Goal: Task Accomplishment & Management: Manage account settings

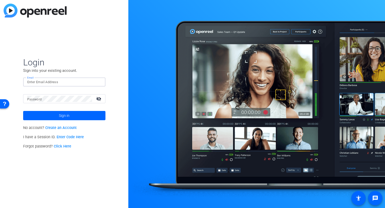
click at [38, 82] on input "Email" at bounding box center [64, 82] width 74 height 6
type input "[EMAIL_ADDRESS][PERSON_NAME][DOMAIN_NAME]"
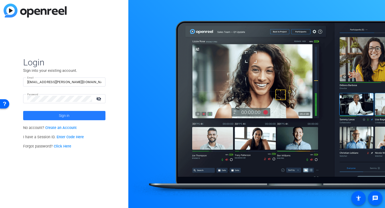
click at [58, 117] on span at bounding box center [64, 115] width 82 height 12
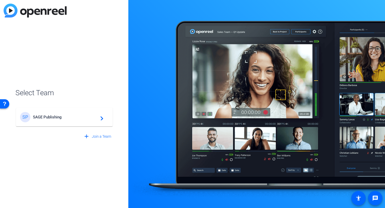
click at [54, 118] on span "SAGE Publishing" at bounding box center [65, 117] width 64 height 5
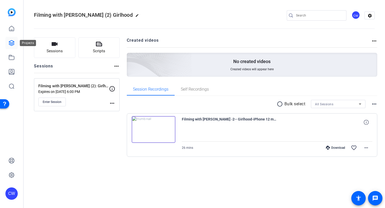
click at [11, 41] on icon at bounding box center [11, 42] width 5 height 5
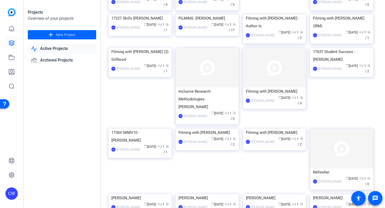
scroll to position [91, 0]
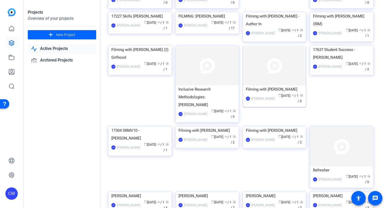
click at [271, 86] on img at bounding box center [274, 66] width 63 height 40
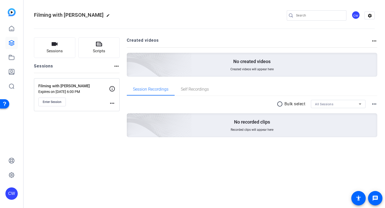
click at [111, 102] on mat-icon "more_horiz" at bounding box center [112, 103] width 6 height 6
click at [119, 109] on span "Edit Session" at bounding box center [124, 111] width 23 height 6
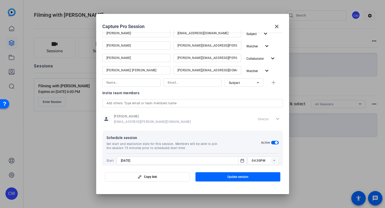
scroll to position [126, 0]
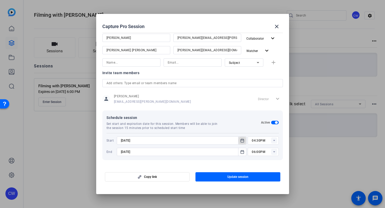
click at [240, 140] on icon "Open calendar" at bounding box center [242, 140] width 4 height 6
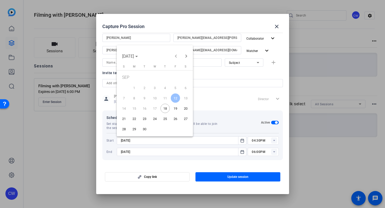
click at [176, 108] on span "19" at bounding box center [175, 108] width 9 height 9
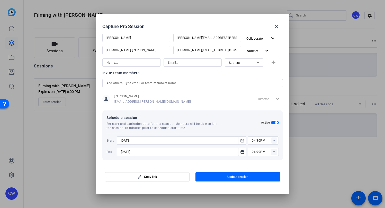
type input "[DATE]"
click at [240, 152] on icon "Open calendar" at bounding box center [242, 152] width 4 height 6
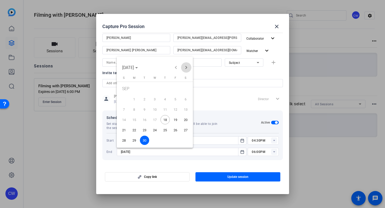
click at [186, 67] on span "Next month" at bounding box center [186, 67] width 10 height 10
click at [176, 110] on span "17" at bounding box center [175, 110] width 9 height 9
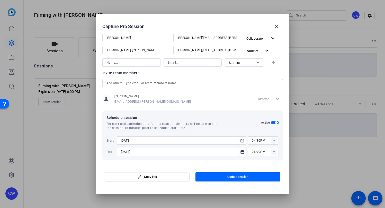
type input "[DATE]"
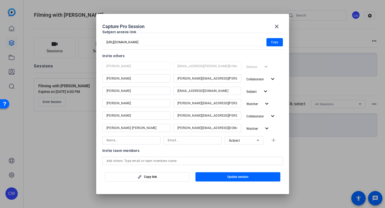
scroll to position [48, 0]
drag, startPoint x: 106, startPoint y: 128, endPoint x: 145, endPoint y: 128, distance: 38.9
click at [145, 128] on input "[PERSON_NAME] [PERSON_NAME]" at bounding box center [137, 128] width 60 height 6
drag, startPoint x: 176, startPoint y: 128, endPoint x: 238, endPoint y: 129, distance: 62.0
click at [238, 129] on div "[PERSON_NAME][EMAIL_ADDRESS][DOMAIN_NAME]" at bounding box center [207, 128] width 68 height 8
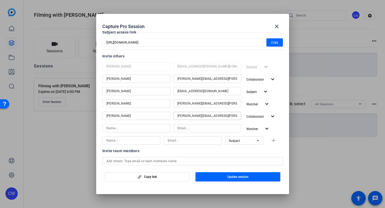
drag, startPoint x: 217, startPoint y: 115, endPoint x: 176, endPoint y: 115, distance: 41.7
click at [176, 115] on div "[PERSON_NAME][EMAIL_ADDRESS][PERSON_NAME][DOMAIN_NAME]" at bounding box center [207, 116] width 68 height 8
click at [124, 115] on input at bounding box center [137, 116] width 60 height 6
type input "[PERSON_NAME]"
click at [185, 116] on input at bounding box center [208, 116] width 60 height 6
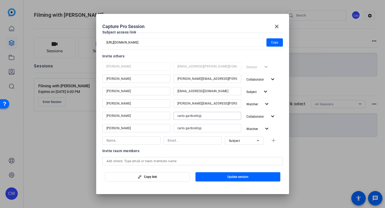
type input "carlo.gariboldi@"
drag, startPoint x: 202, startPoint y: 128, endPoint x: 173, endPoint y: 128, distance: 29.1
click at [173, 128] on div "carlo.gariboldi@" at bounding box center [207, 128] width 68 height 8
drag, startPoint x: 138, startPoint y: 128, endPoint x: 100, endPoint y: 128, distance: 37.6
click at [100, 128] on mat-dialog-content "Session name Advanced settings Filming with [PERSON_NAME] Session ID Y2xz Copy …" at bounding box center [192, 98] width 193 height 135
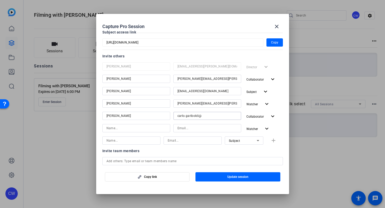
click at [204, 116] on input "carlo.gariboldi@" at bounding box center [208, 116] width 60 height 6
type input "[EMAIL_ADDRESS][DOMAIN_NAME]"
click at [231, 127] on input "[EMAIL_ADDRESS][DOMAIN_NAME]" at bounding box center [208, 128] width 60 height 6
drag, startPoint x: 225, startPoint y: 130, endPoint x: 174, endPoint y: 128, distance: 51.0
click at [174, 128] on div "[EMAIL_ADDRESS][DOMAIN_NAME]" at bounding box center [207, 128] width 68 height 8
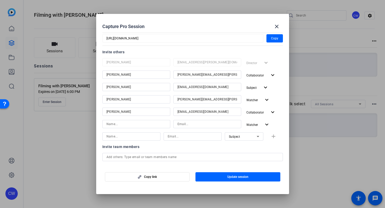
scroll to position [57, 0]
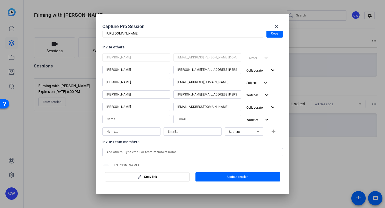
click at [275, 117] on div "Watcher expand_more" at bounding box center [263, 119] width 39 height 9
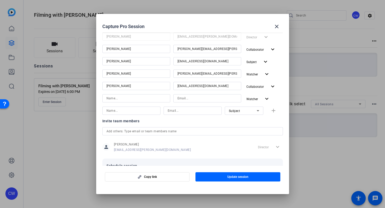
scroll to position [82, 0]
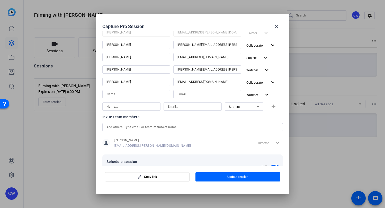
click at [275, 95] on div "Watcher expand_more" at bounding box center [263, 94] width 39 height 9
click at [264, 94] on mat-icon "expand_more" at bounding box center [267, 95] width 6 height 6
click at [257, 133] on span "Remove User" at bounding box center [255, 133] width 19 height 4
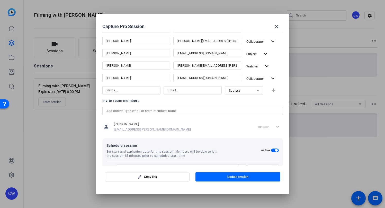
scroll to position [113, 0]
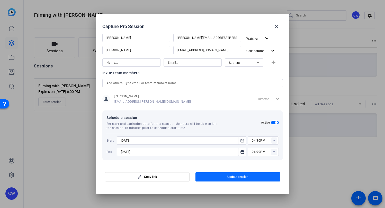
click at [237, 175] on span "Update session" at bounding box center [237, 177] width 21 height 4
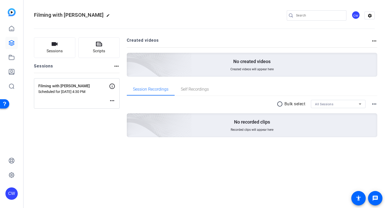
click at [113, 100] on mat-icon "more_horiz" at bounding box center [112, 101] width 6 height 6
click at [116, 107] on span "Edit Session" at bounding box center [124, 108] width 23 height 6
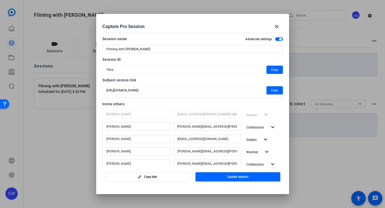
click at [118, 86] on mat-form-field "[URL][DOMAIN_NAME]" at bounding box center [182, 90] width 161 height 8
click at [104, 68] on mat-form-field "Y2xz" at bounding box center [182, 70] width 161 height 8
click at [278, 26] on mat-icon "close" at bounding box center [277, 26] width 6 height 6
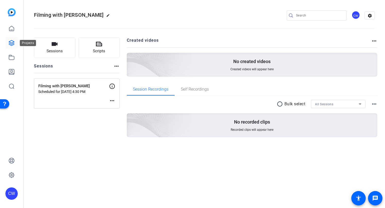
click at [11, 43] on icon at bounding box center [11, 43] width 6 height 6
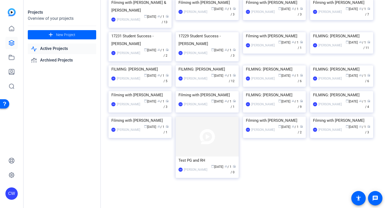
scroll to position [413, 0]
